Goal: Task Accomplishment & Management: Manage account settings

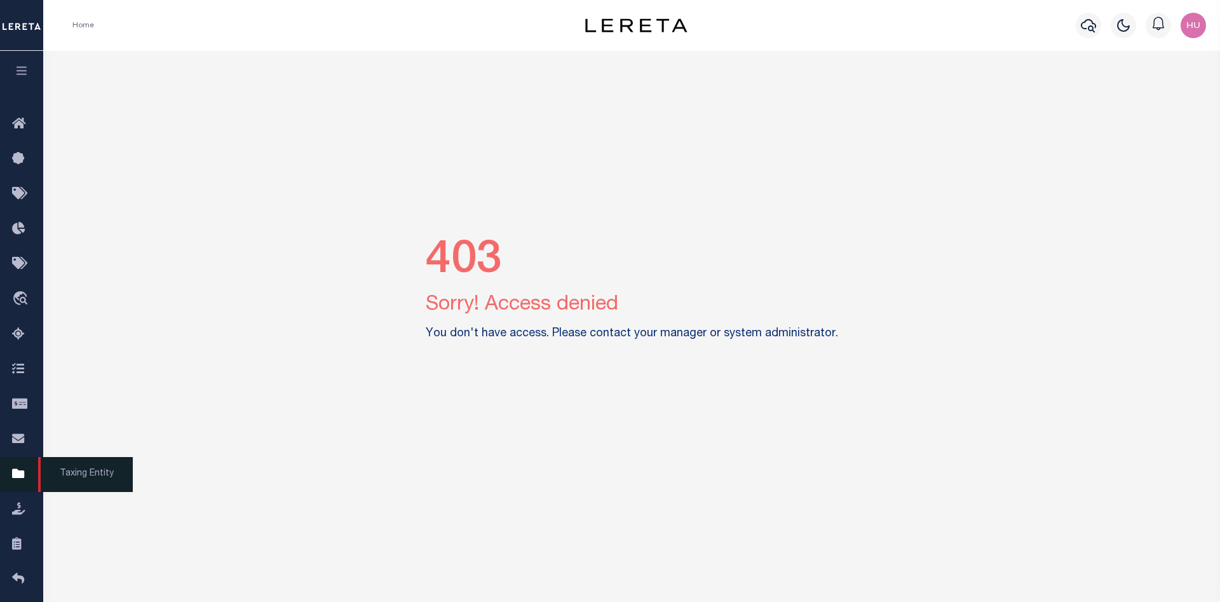
click at [15, 482] on icon at bounding box center [22, 474] width 20 height 16
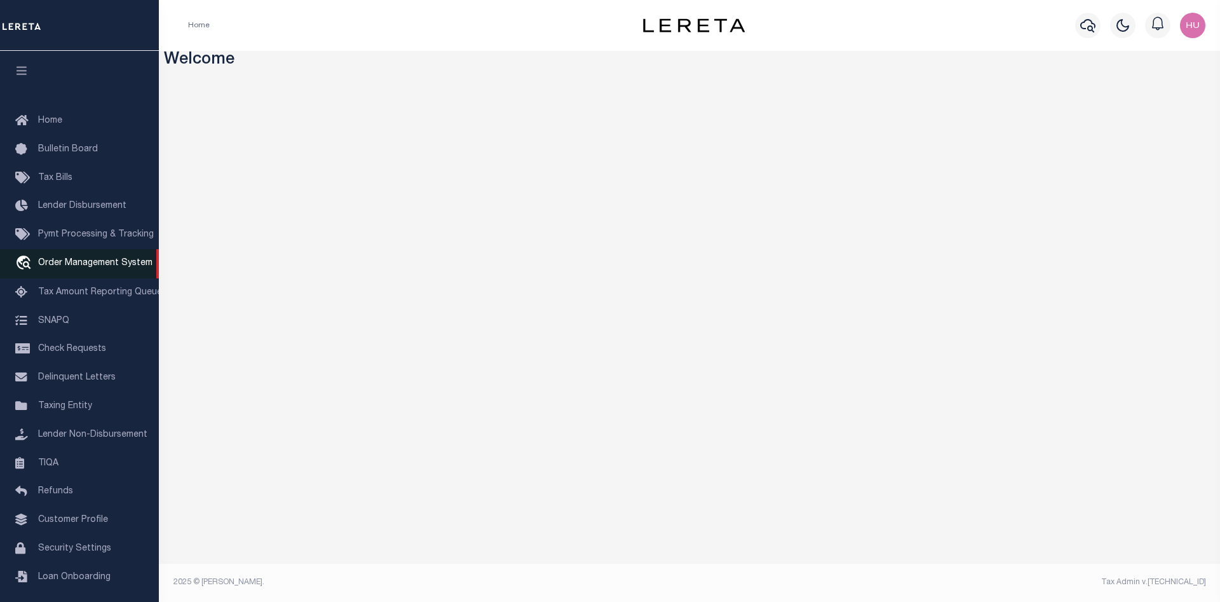
click at [75, 268] on span "Order Management System" at bounding box center [95, 263] width 114 height 9
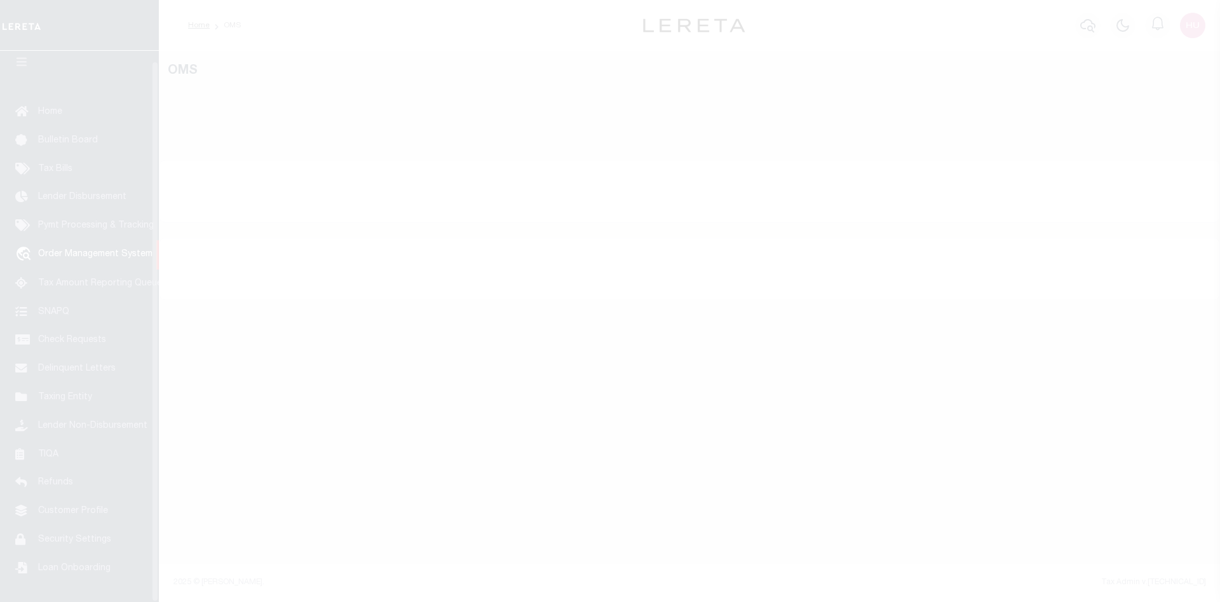
scroll to position [23, 0]
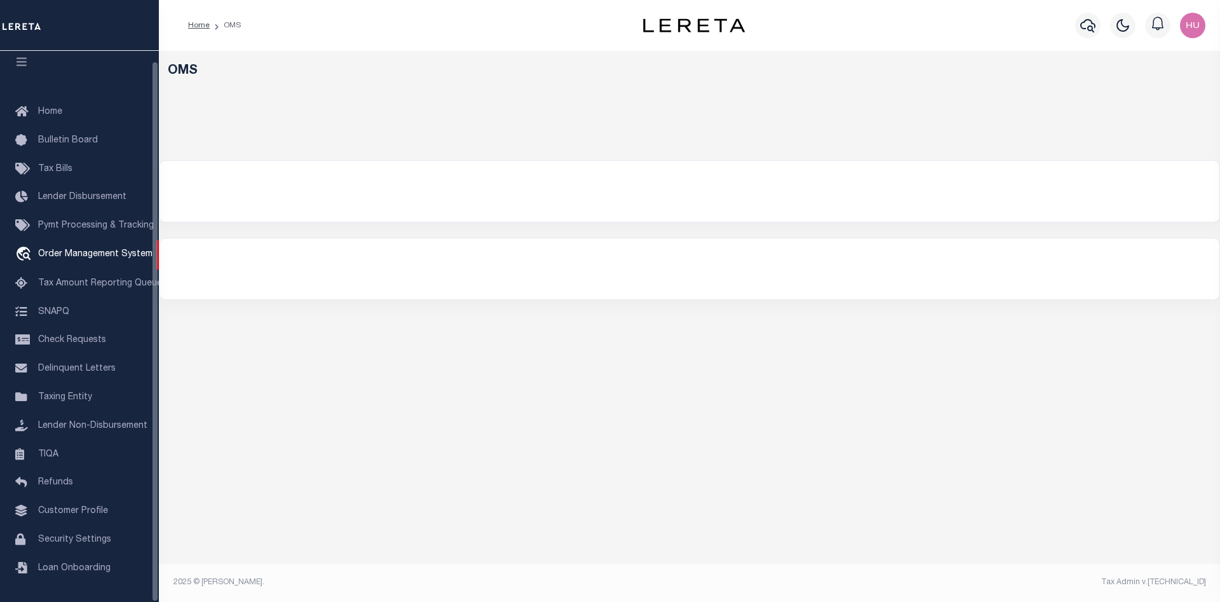
select select "200"
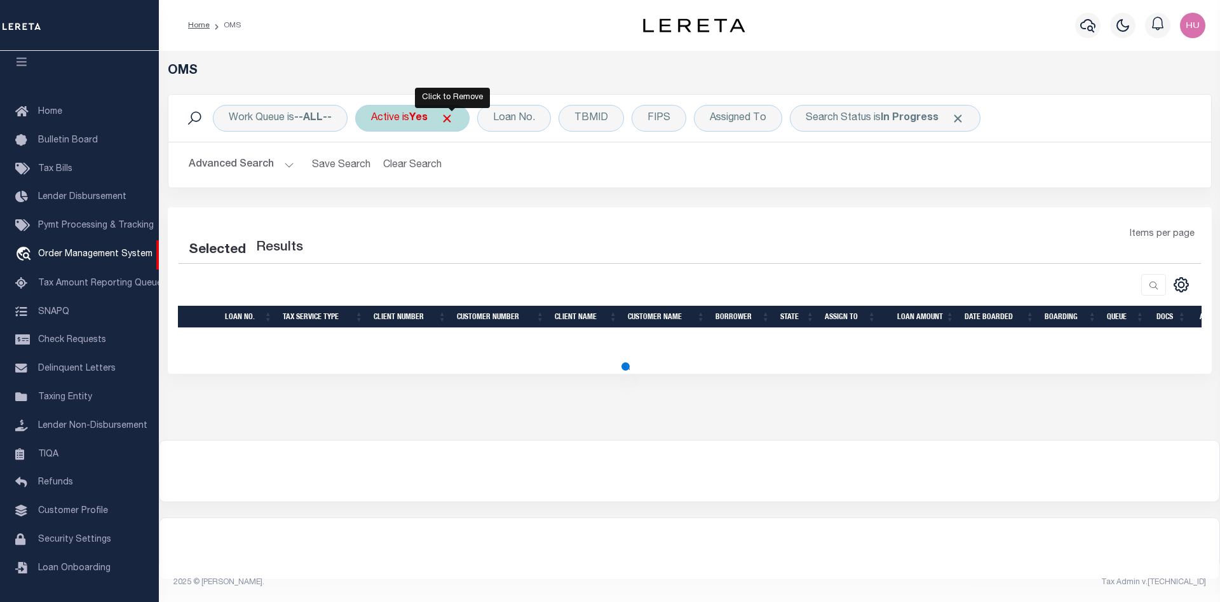
click at [451, 118] on span "Click to Remove" at bounding box center [446, 118] width 13 height 13
select select "200"
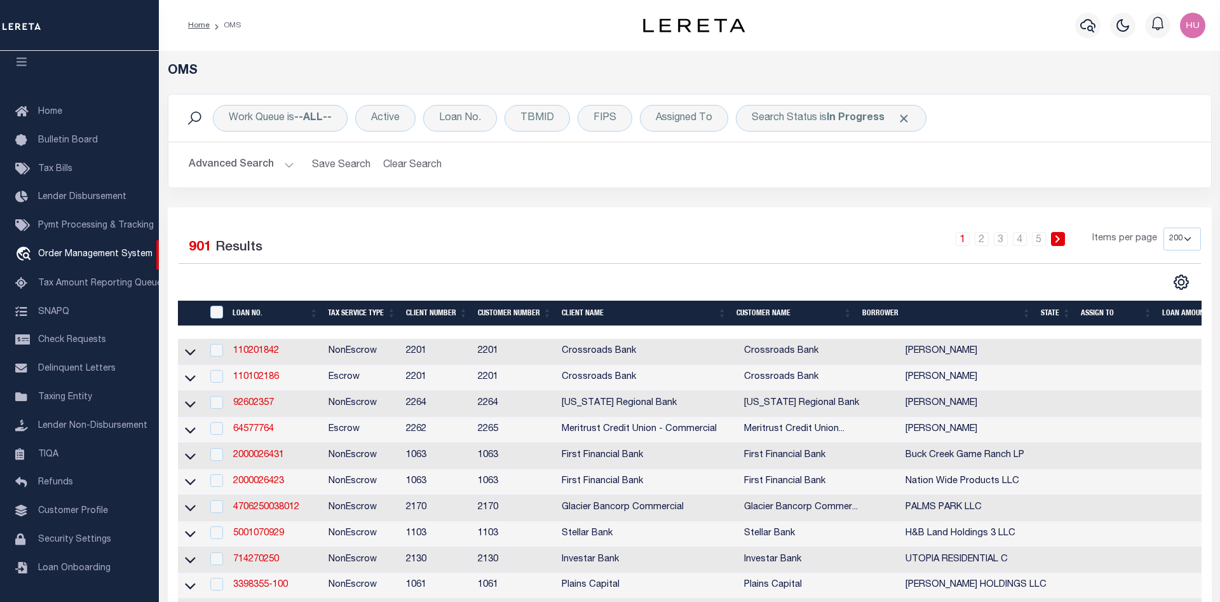
click at [901, 118] on span "Click to Remove" at bounding box center [903, 118] width 13 height 13
click at [461, 119] on div "Loan No." at bounding box center [460, 118] width 74 height 27
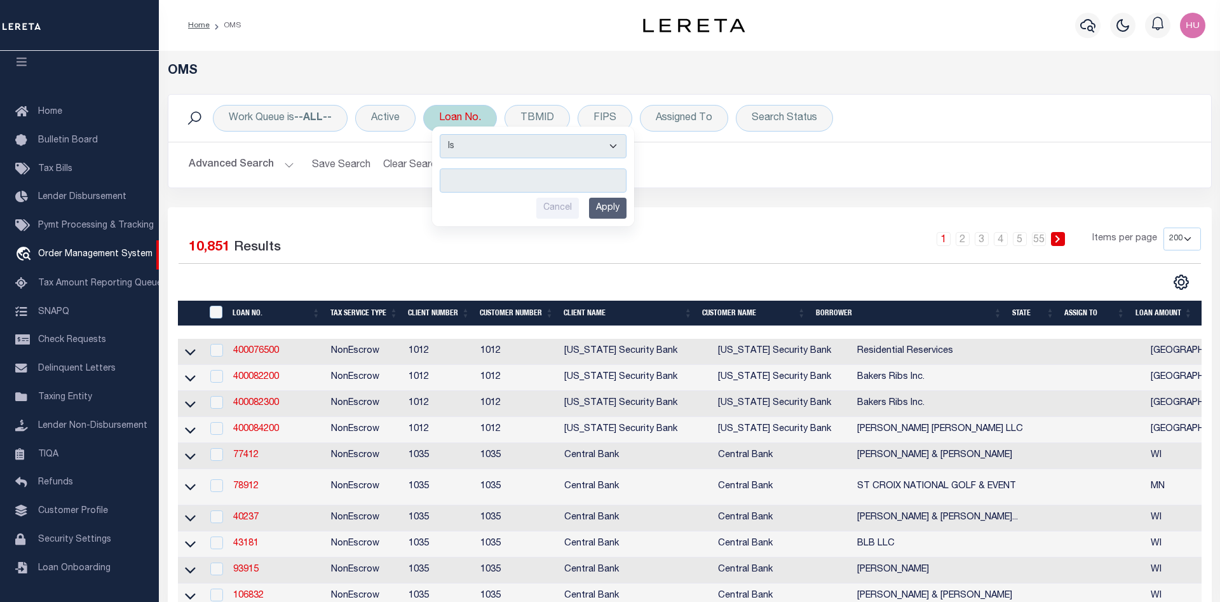
type input "CIBC-AR-71"
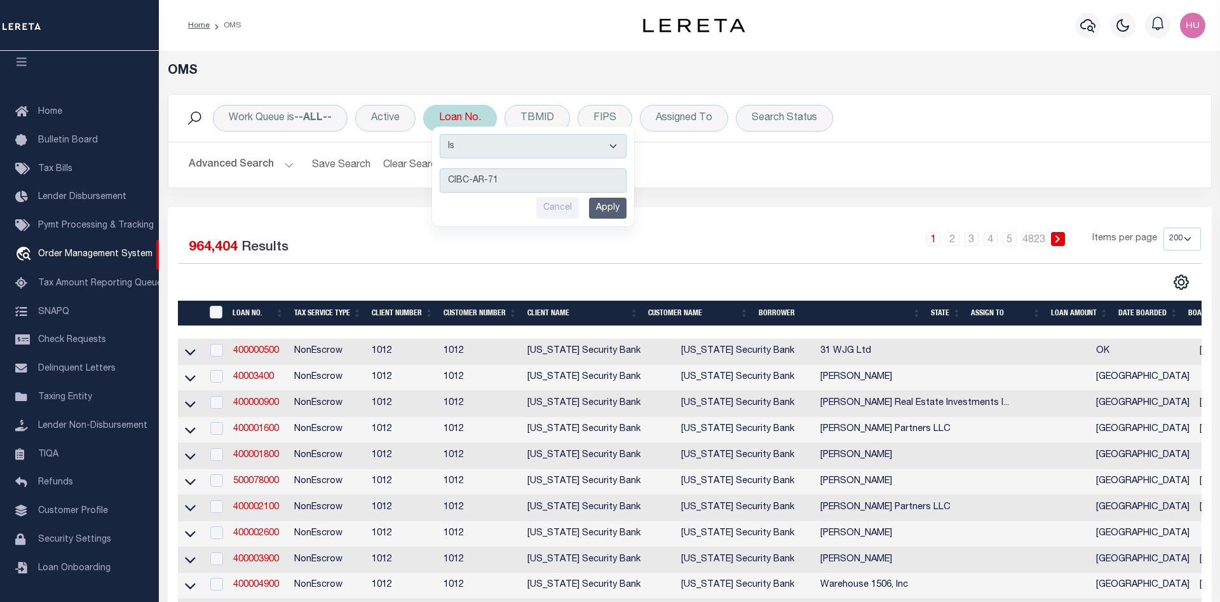
click at [610, 208] on input "Apply" at bounding box center [607, 208] width 37 height 21
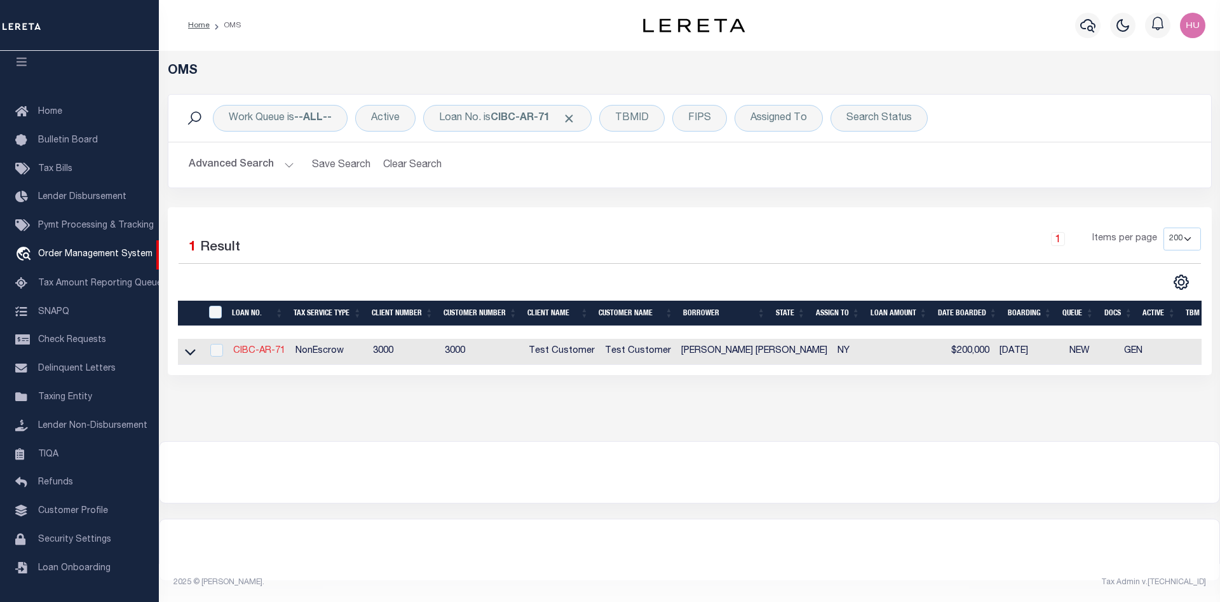
click at [267, 349] on link "CIBC-AR-71" at bounding box center [259, 350] width 52 height 9
type input "CIBC-AR-71"
type input "Omar S Mohammed"
select select "False"
select select
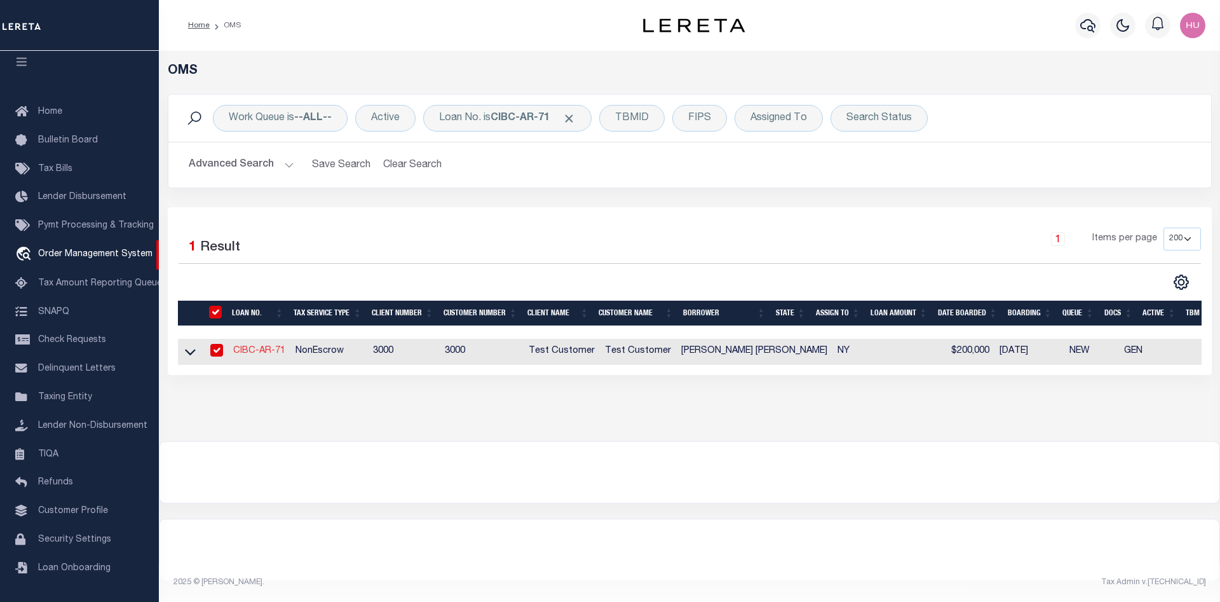
select select
type input "277 HEMPSTEAD RD"
type input "SPRING VALLEY NY 10977-1823"
type input "06/03/2025"
select select "10"
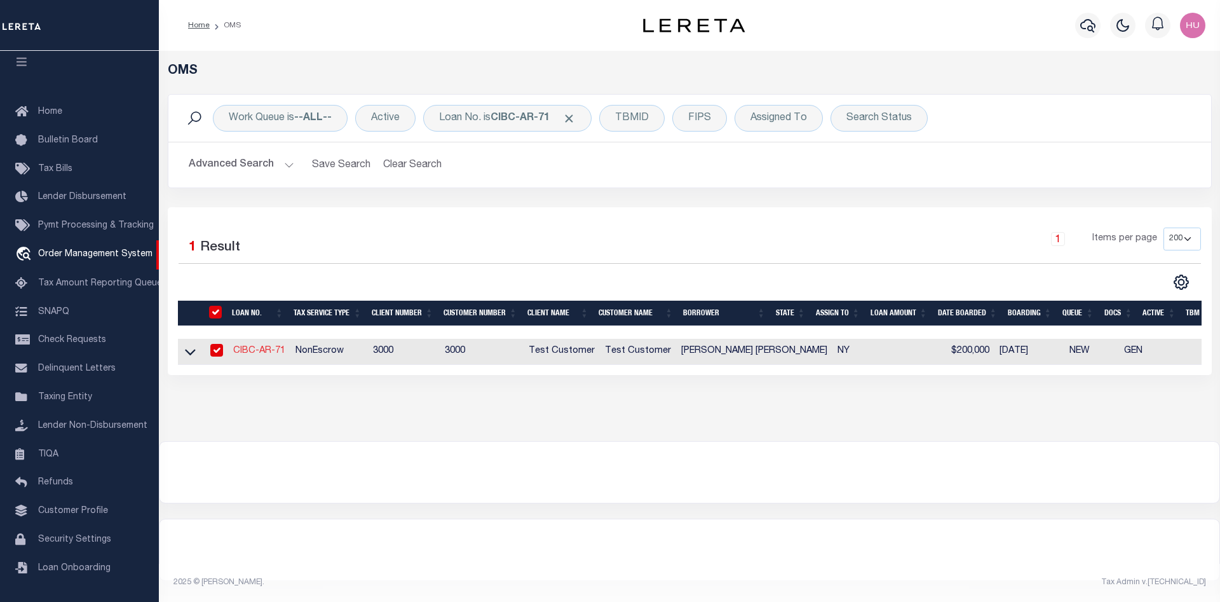
select select "10"
select select "NonEscrow"
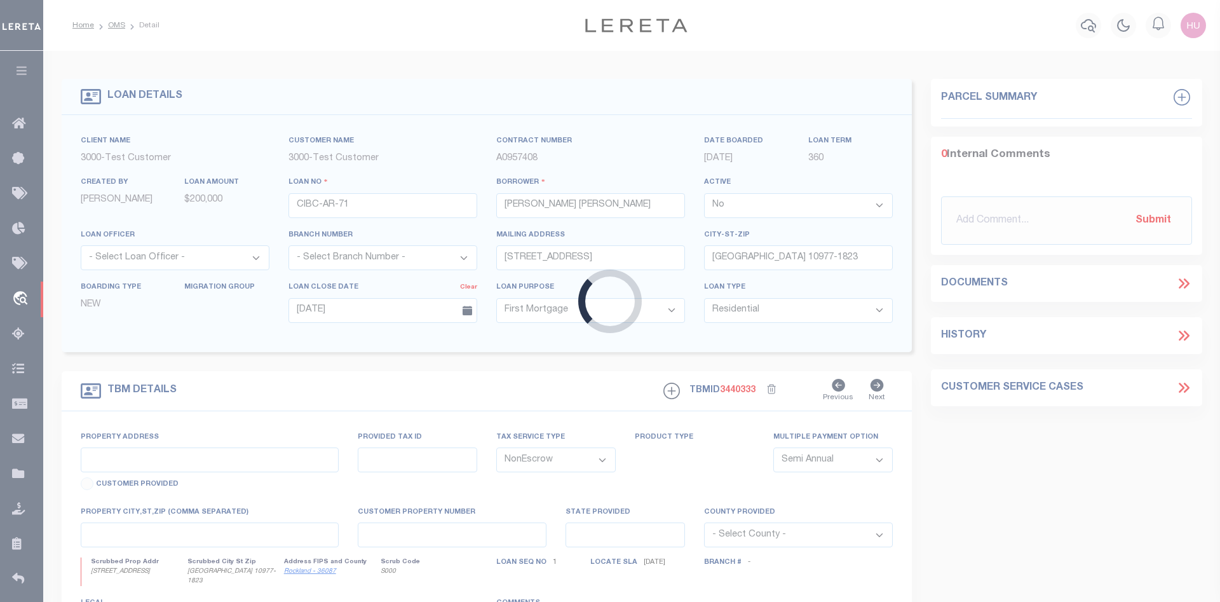
type input "277 HEMPSTEAD RD"
select select "4"
type input "SPRING VALLEY NY 10977-1823"
type input "NY"
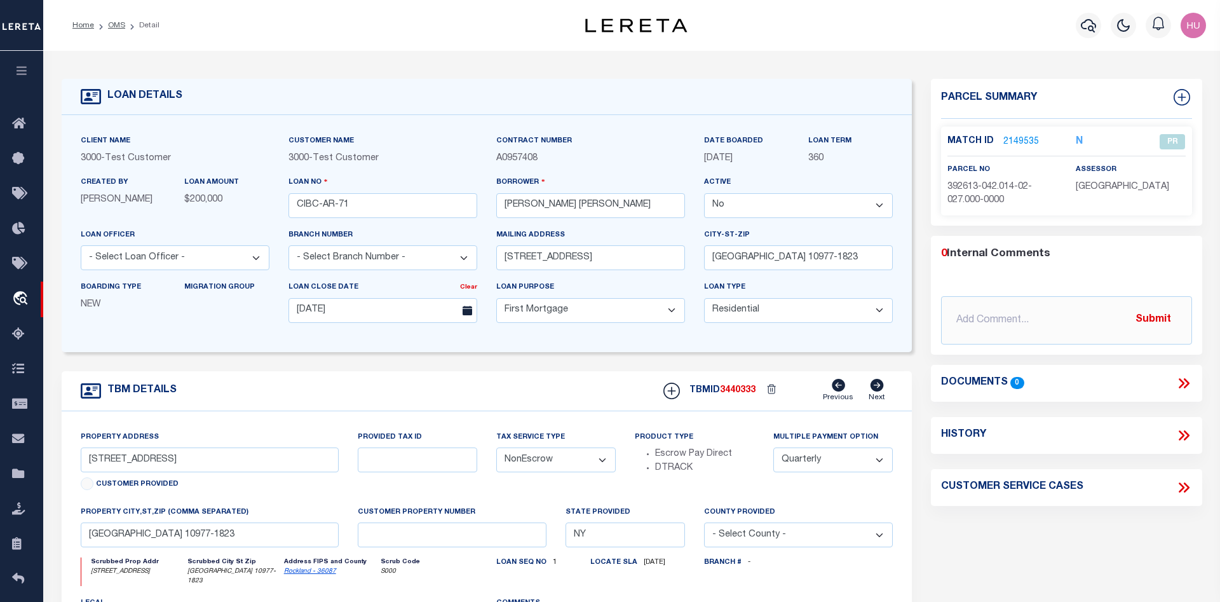
click at [1012, 140] on link "2149535" at bounding box center [1022, 141] width 36 height 13
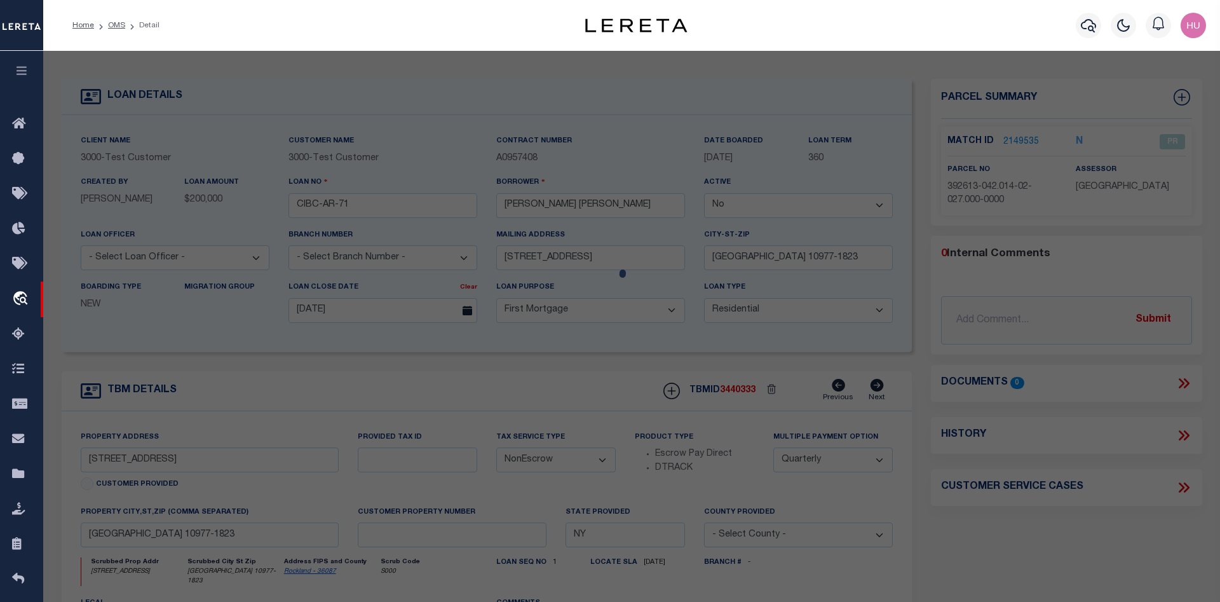
checkbox input "false"
select select "PR"
select select "ADA"
type input "MADHUSUDHANAN,GEETHIKA"
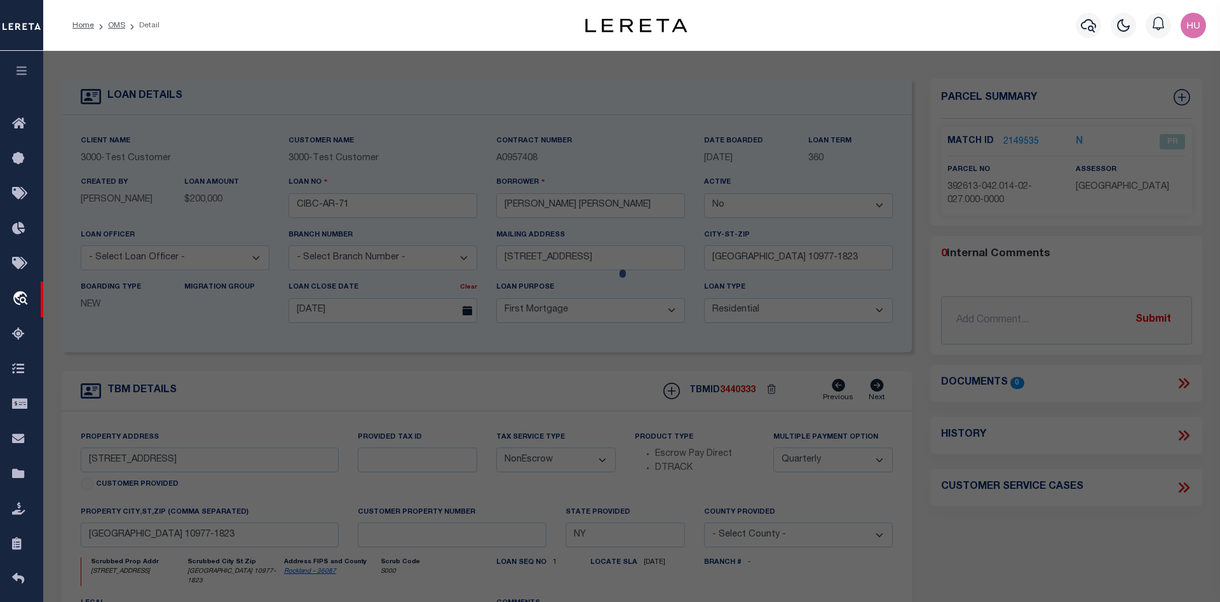
select select "ATL"
select select "ADD"
type input "277 HEMPSTEAD RD"
type input "SPRING VALLEY, NY 10977"
type textarea "LOT:27.000 BLK:2 SEC:42.14 DIST:392613 CITY/MUNI/TWP:NEW HEMPSTEAD"
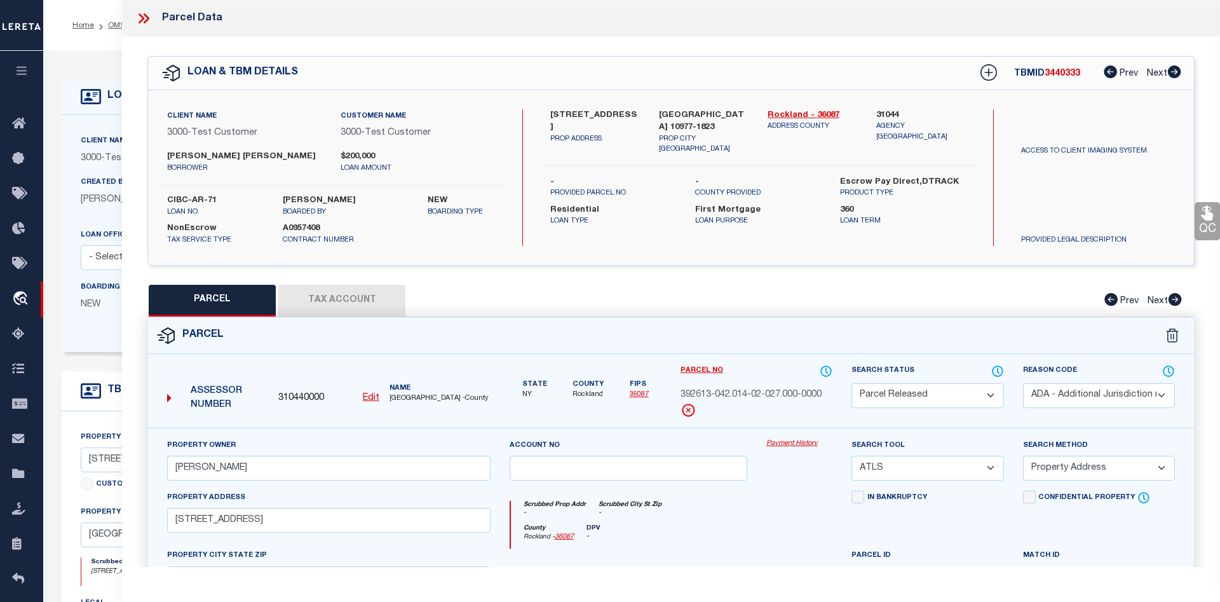
click at [144, 19] on icon at bounding box center [143, 18] width 17 height 17
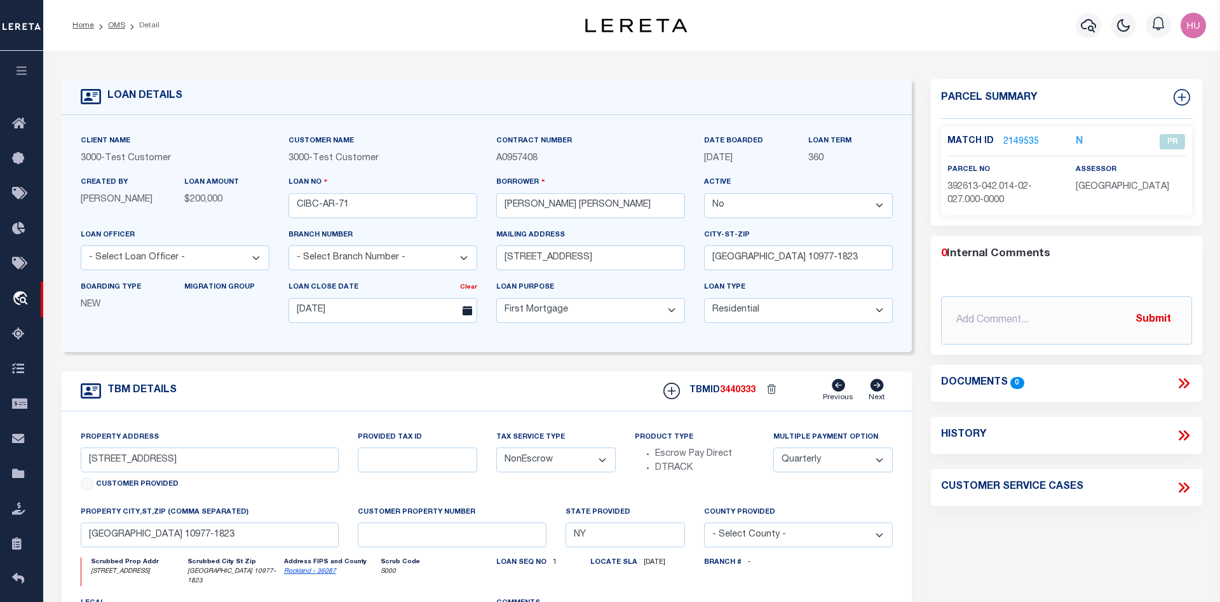
click at [1020, 142] on link "2149535" at bounding box center [1022, 141] width 36 height 13
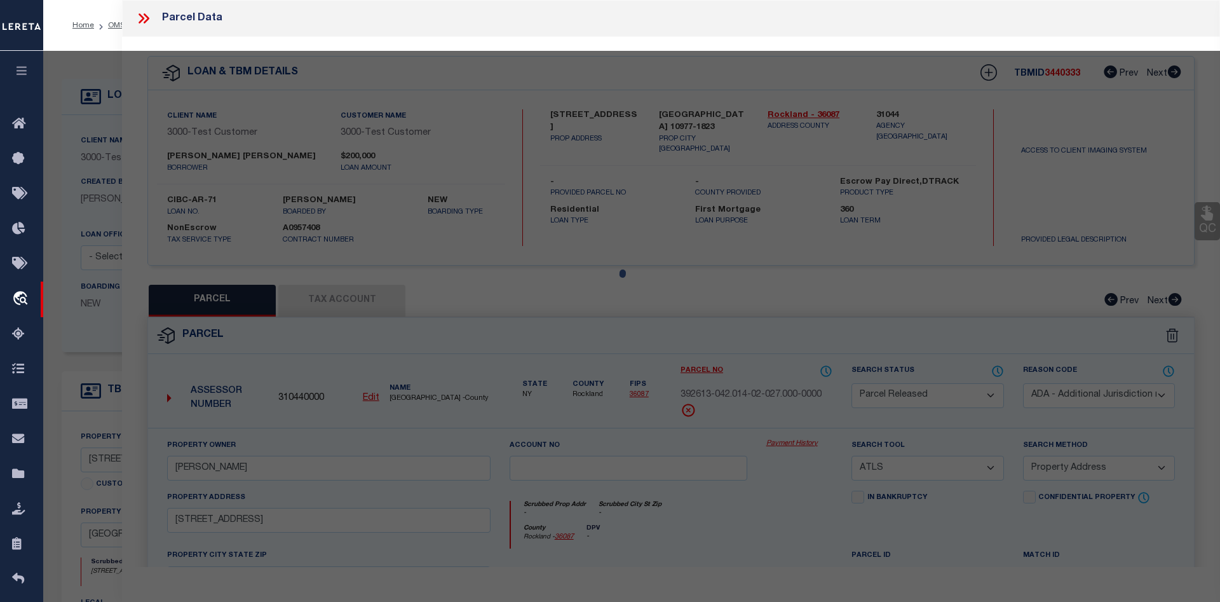
select select "AS"
select select
checkbox input "false"
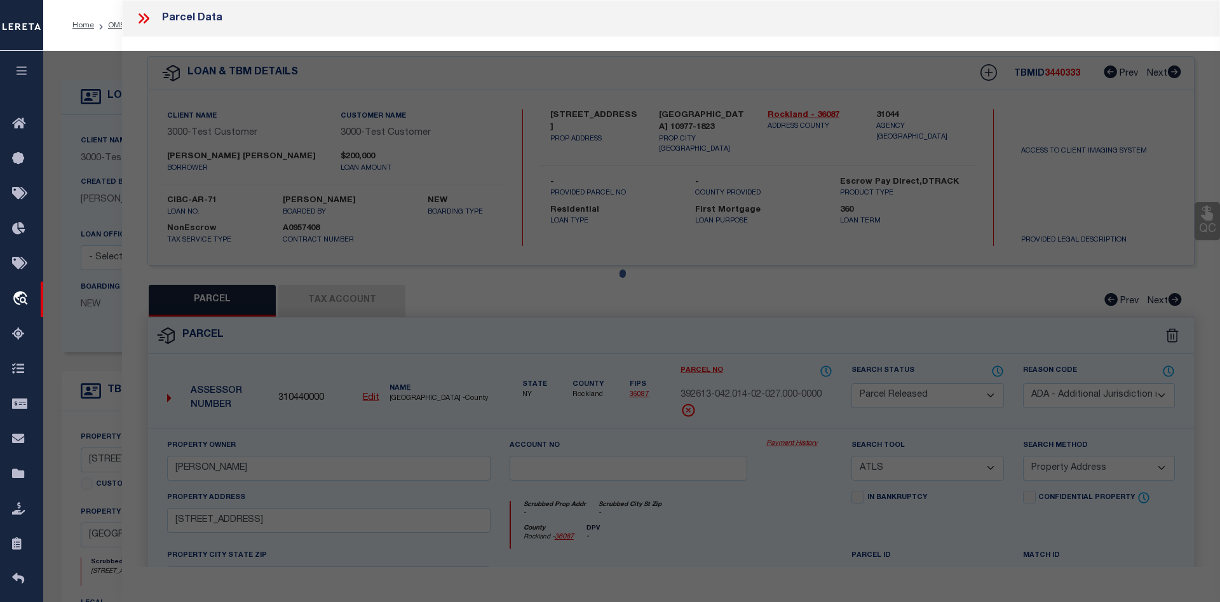
checkbox input "false"
select select "PR"
select select "ADA"
type input "MADHUSUDHANAN,GEETHIKA"
select select "ATL"
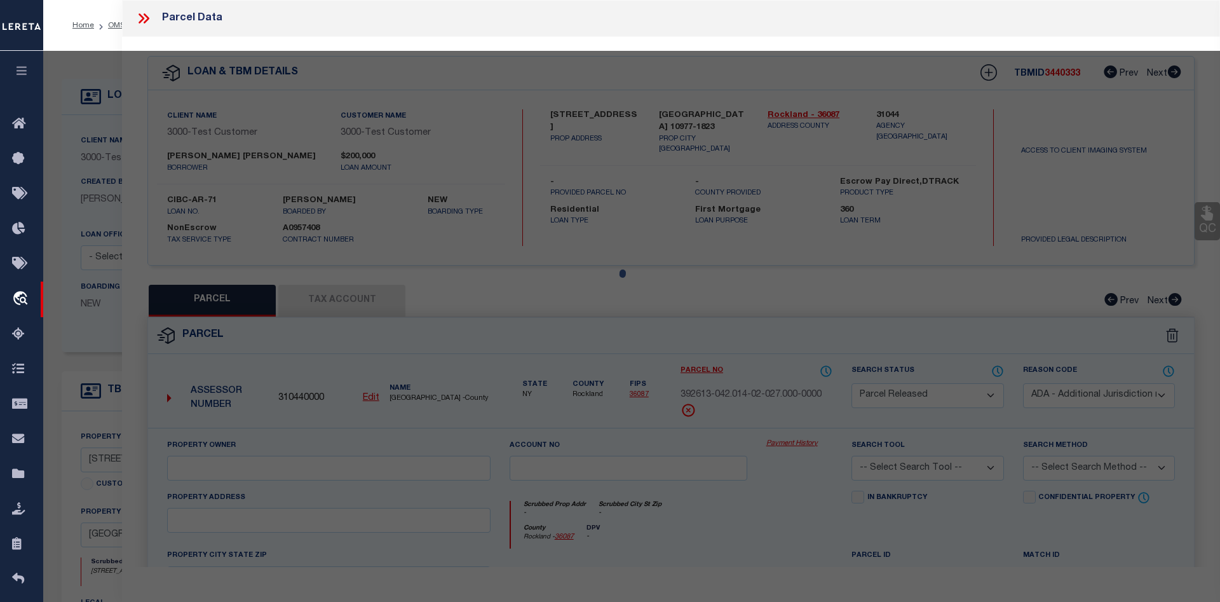
select select "ADD"
type input "277 HEMPSTEAD RD"
type input "SPRING VALLEY, NY 10977"
type textarea "LOT:27.000 BLK:2 SEC:42.14 DIST:392613 CITY/MUNI/TWP:NEW HEMPSTEAD"
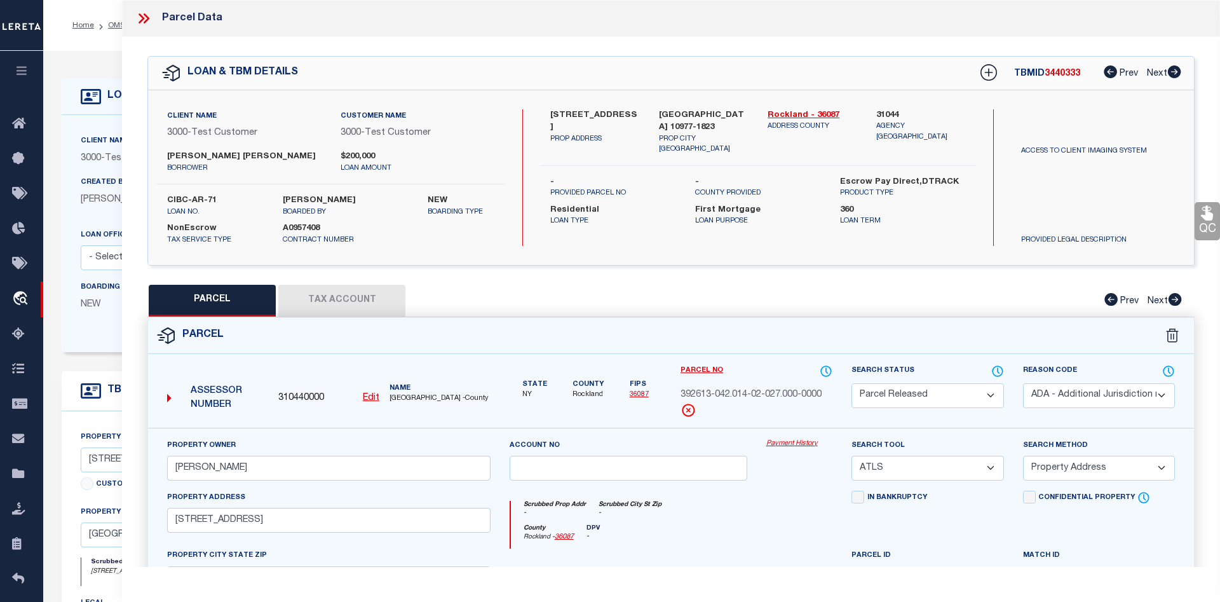
click at [784, 444] on link "Payment History" at bounding box center [799, 444] width 67 height 11
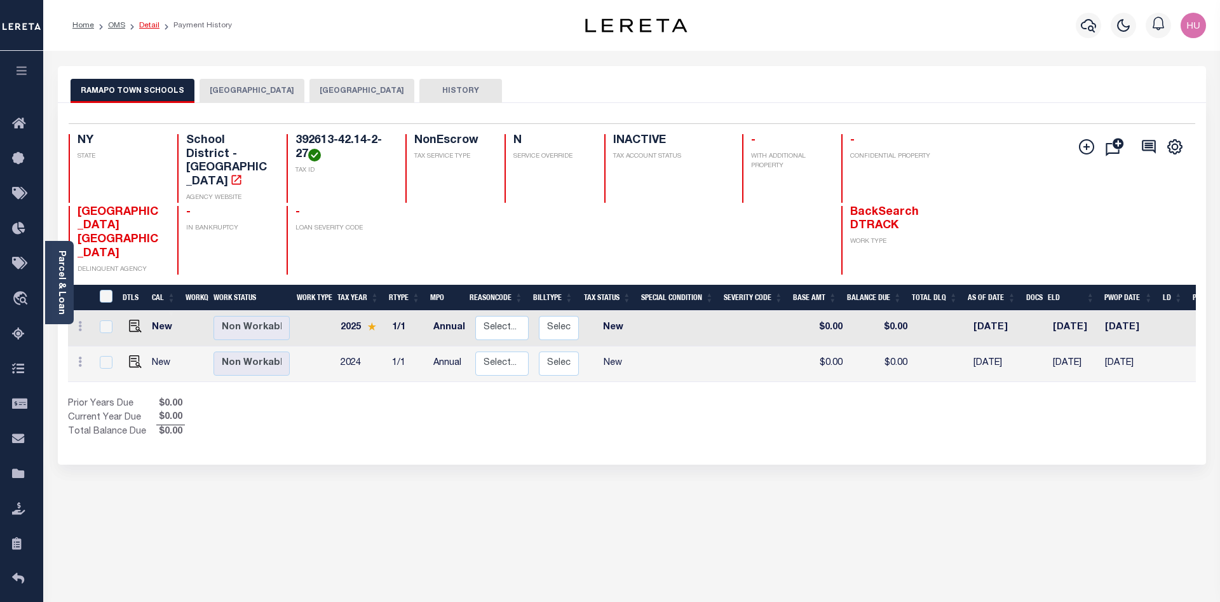
click at [152, 26] on link "Detail" at bounding box center [149, 26] width 20 height 8
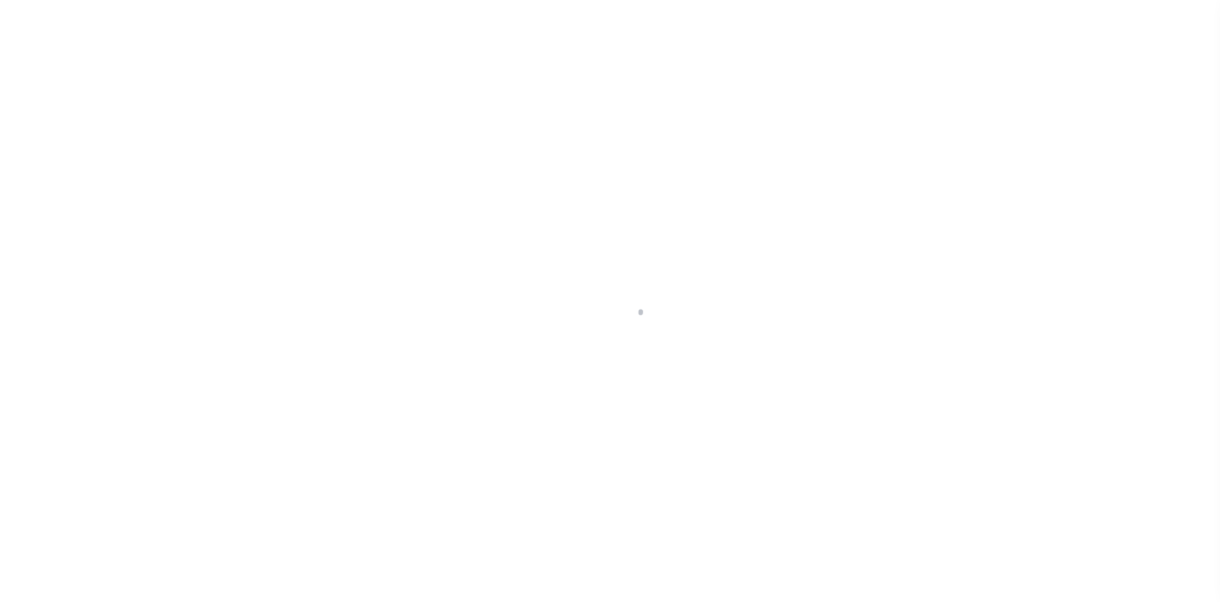
select select "False"
select select "10"
select select "NonEscrow"
type input "277 HEMPSTEAD RD"
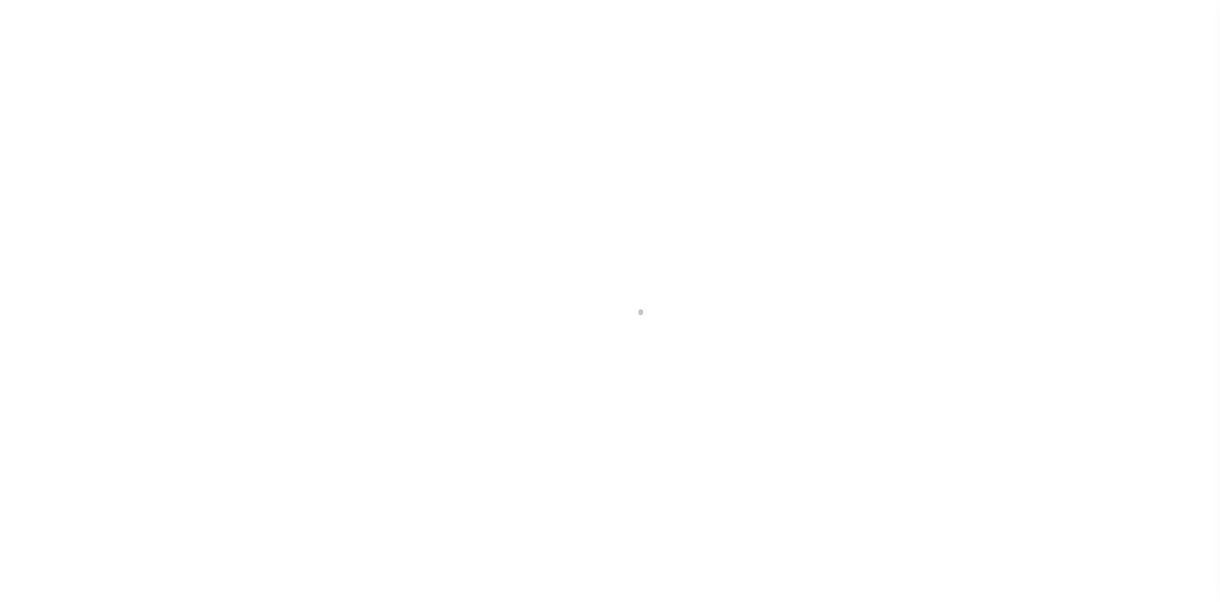
type input "SPRING VALLEY NY 10977-1823"
type input "NY"
select select "4"
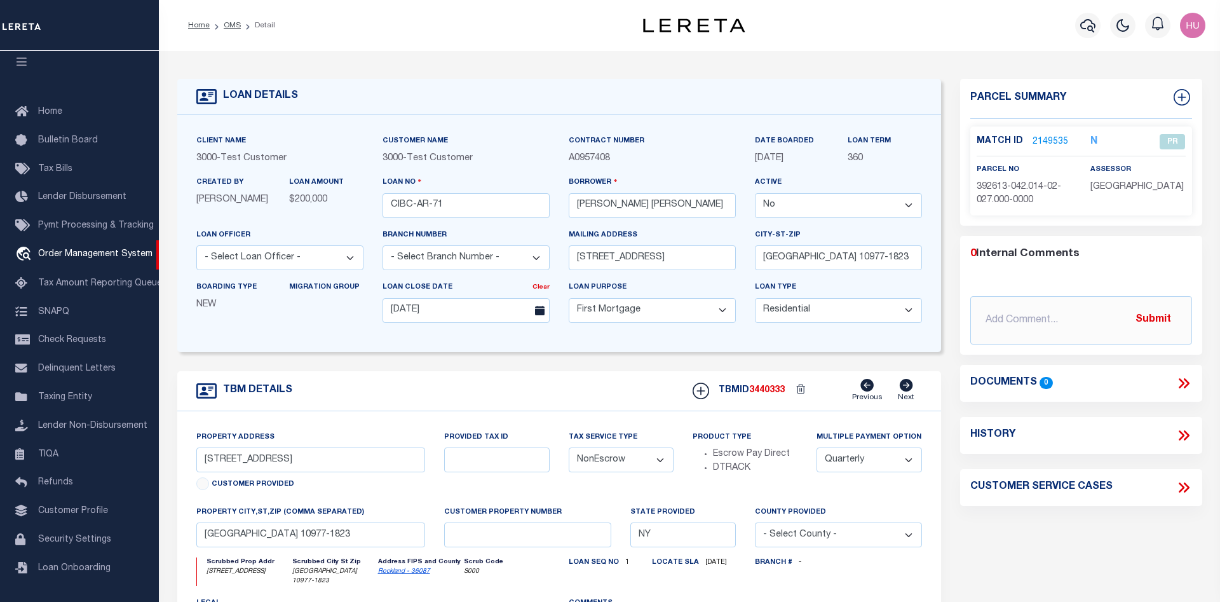
click at [1040, 140] on link "2149535" at bounding box center [1051, 141] width 36 height 13
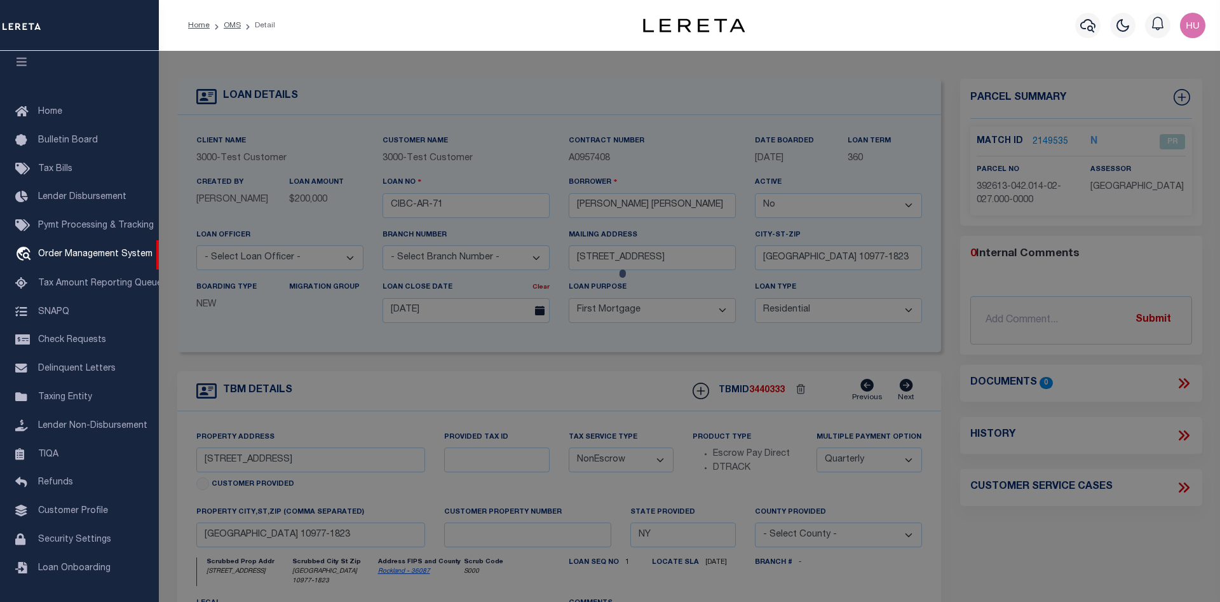
checkbox input "false"
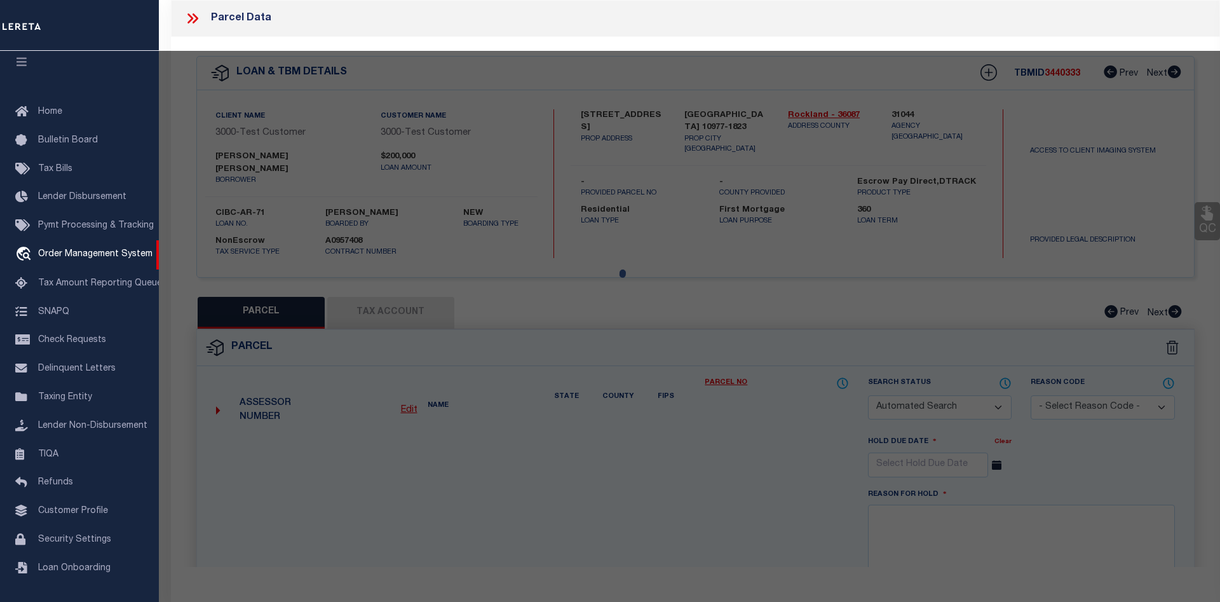
select select "PR"
select select "ADA"
type input "MADHUSUDHANAN,GEETHIKA"
select select "ATL"
select select "ADD"
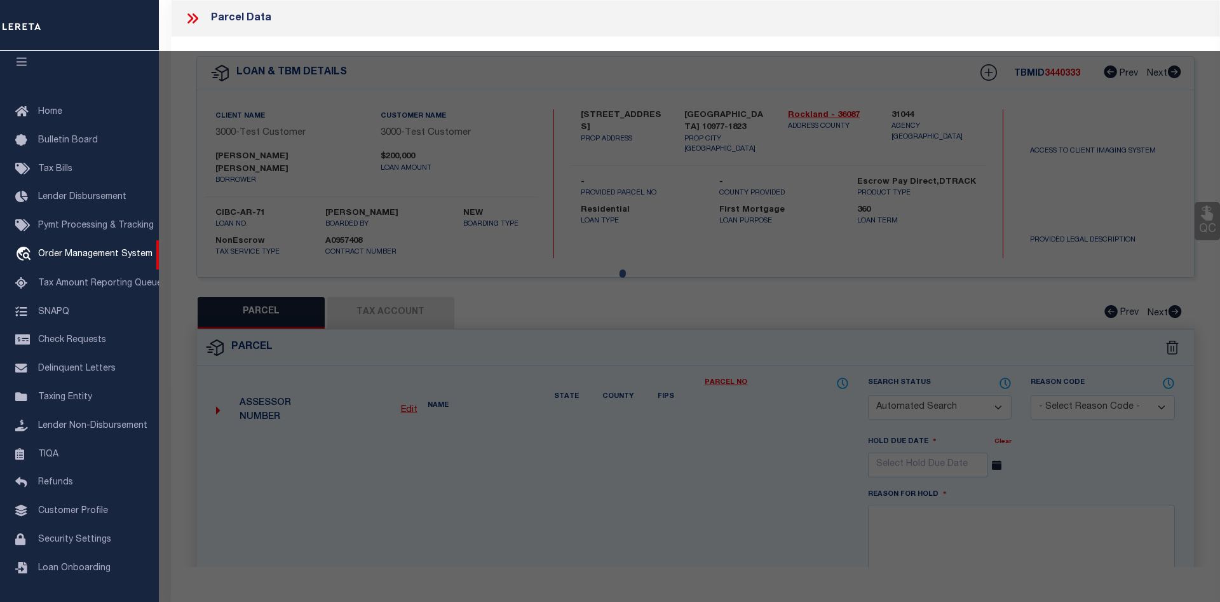
type input "277 HEMPSTEAD RD"
type input "SPRING VALLEY, NY 10977"
type textarea "LOT:27.000 BLK:2 SEC:42.14 DIST:392613 CITY/MUNI/TWP:NEW HEMPSTEAD"
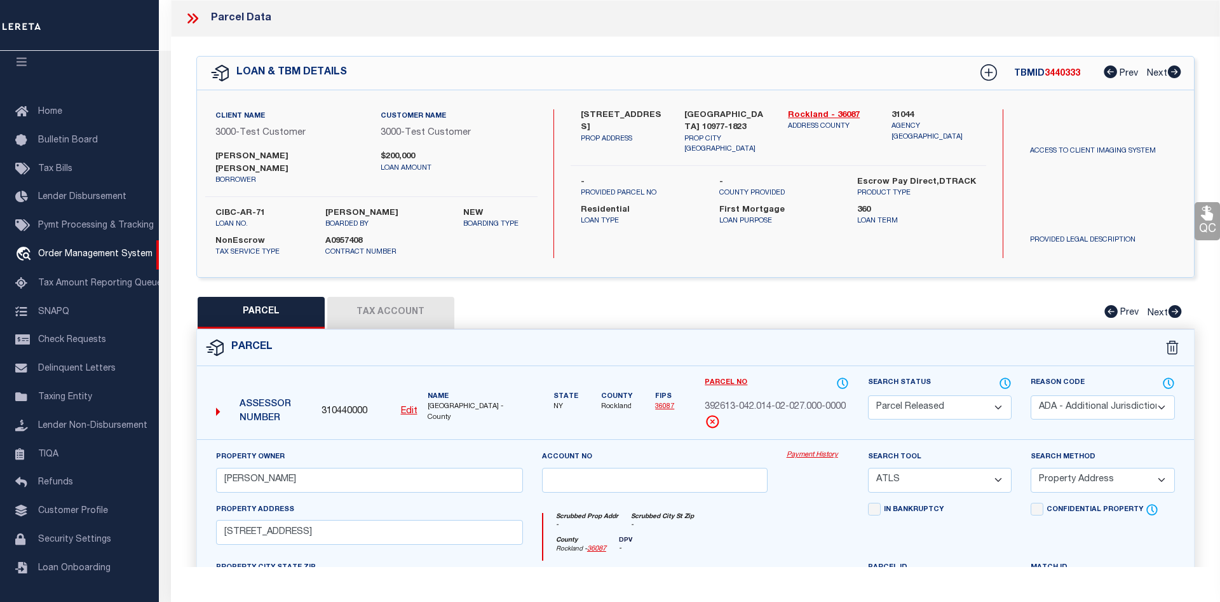
click at [805, 450] on link "Payment History" at bounding box center [818, 455] width 62 height 11
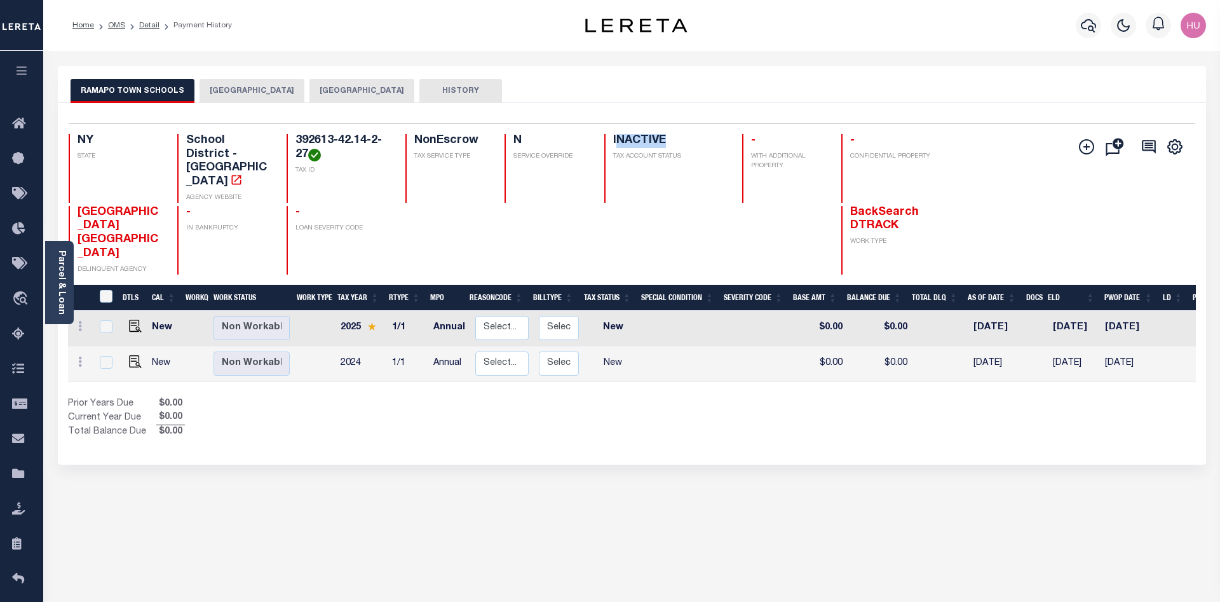
drag, startPoint x: 679, startPoint y: 146, endPoint x: 616, endPoint y: 142, distance: 63.0
click at [616, 142] on h4 "INACTIVE" at bounding box center [669, 141] width 113 height 14
click at [669, 175] on div "INACTIVE TAX ACCOUNT STATUS" at bounding box center [665, 168] width 122 height 69
click at [146, 26] on link "Detail" at bounding box center [149, 26] width 20 height 8
